Goal: Task Accomplishment & Management: Complete application form

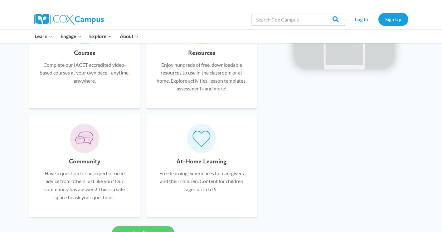
scroll to position [412, 0]
click at [403, 17] on link "Sign Up" at bounding box center [393, 19] width 30 height 13
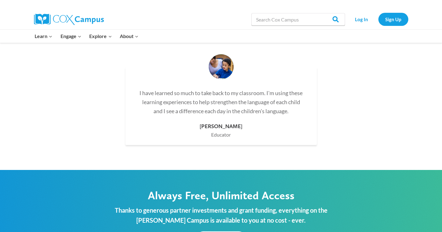
scroll to position [1872, 0]
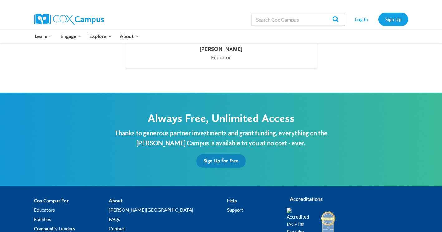
click at [222, 158] on span "Sign Up for Free" at bounding box center [221, 161] width 35 height 6
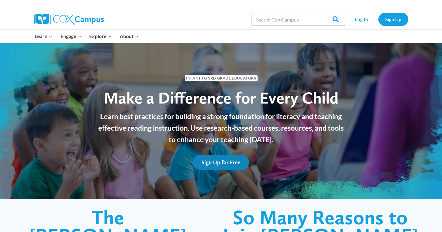
click at [229, 166] on link "Sign Up for Free" at bounding box center [221, 162] width 56 height 15
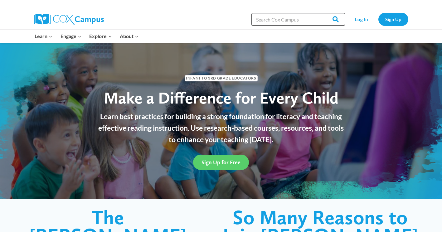
click at [285, 19] on input "Search in [URL][DOMAIN_NAME]" at bounding box center [298, 19] width 94 height 12
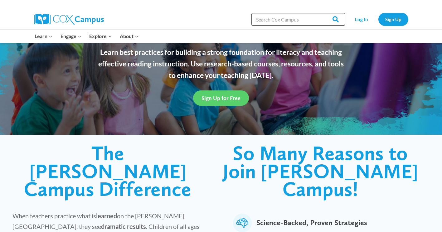
scroll to position [125, 0]
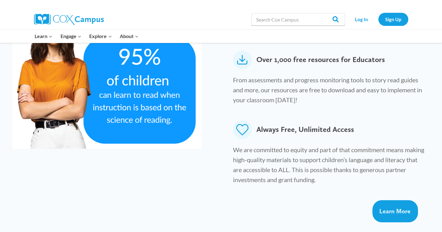
scroll to position [374, 0]
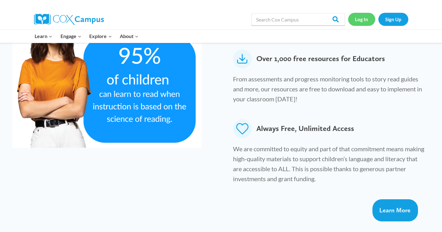
click at [361, 22] on link "Log In" at bounding box center [361, 19] width 27 height 13
